Goal: Browse casually: Explore the website without a specific task or goal

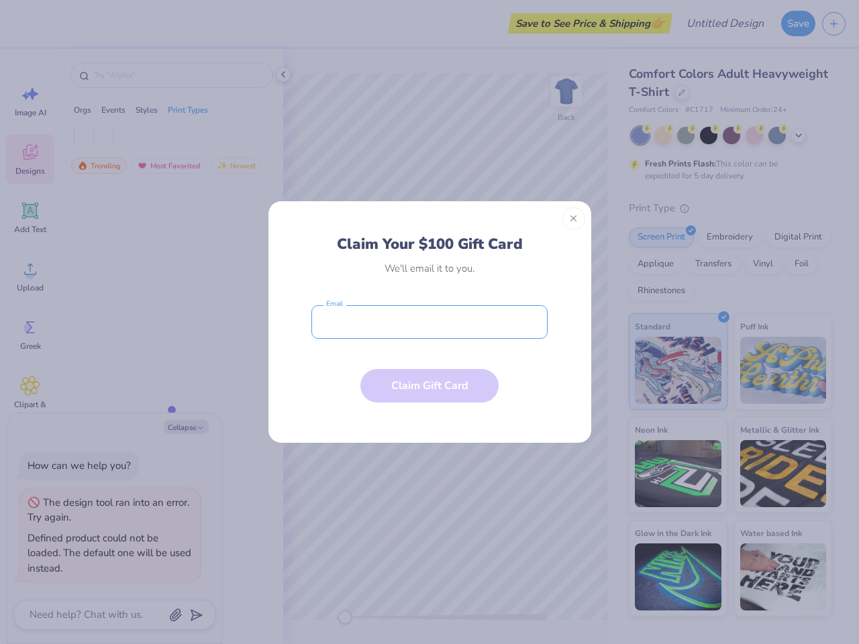
click at [429, 322] on input "email" at bounding box center [429, 322] width 236 height 34
click at [574, 219] on button "Close" at bounding box center [573, 218] width 23 height 23
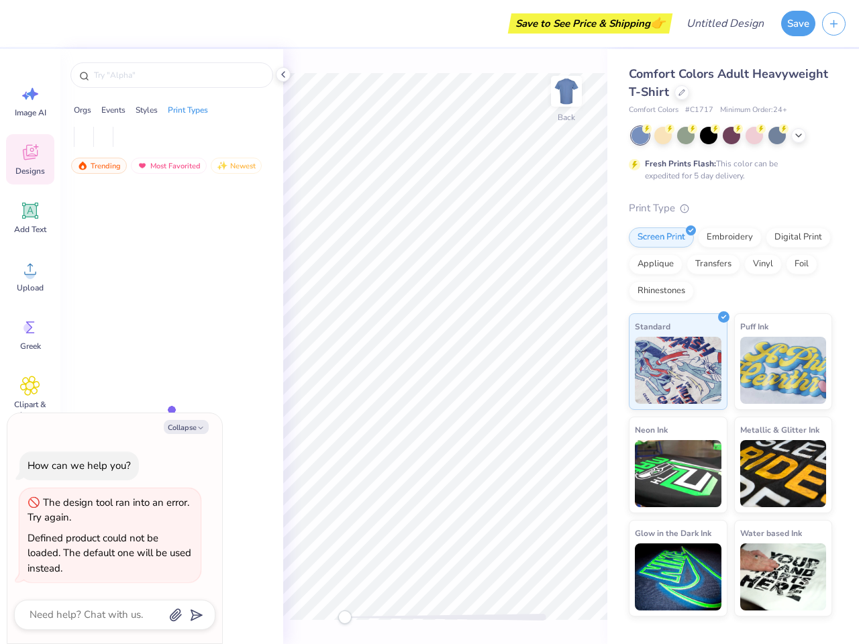
type textarea "x"
